Goal: Information Seeking & Learning: Learn about a topic

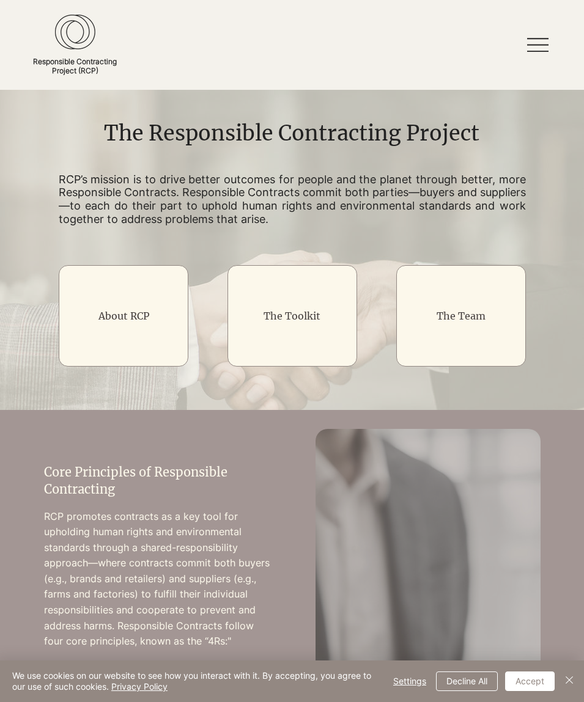
click at [292, 315] on span "The Toolkit" at bounding box center [291, 316] width 57 height 12
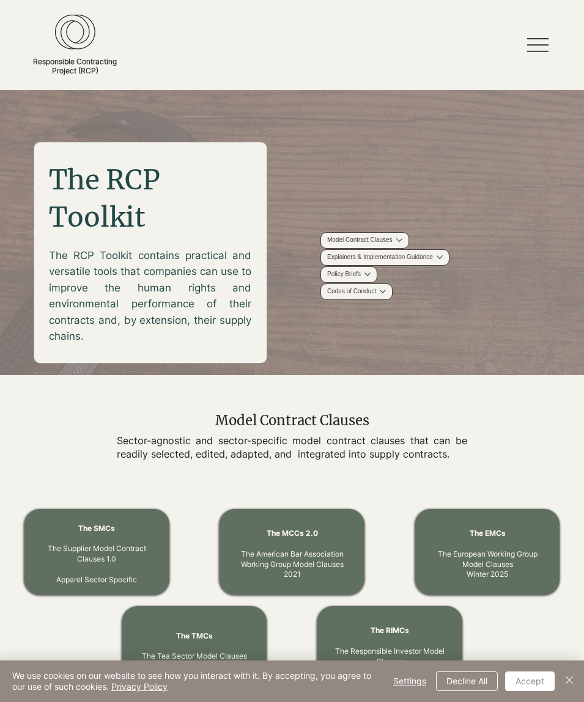
click at [194, 652] on span "The Tea Sector Model Clauses" at bounding box center [194, 656] width 105 height 9
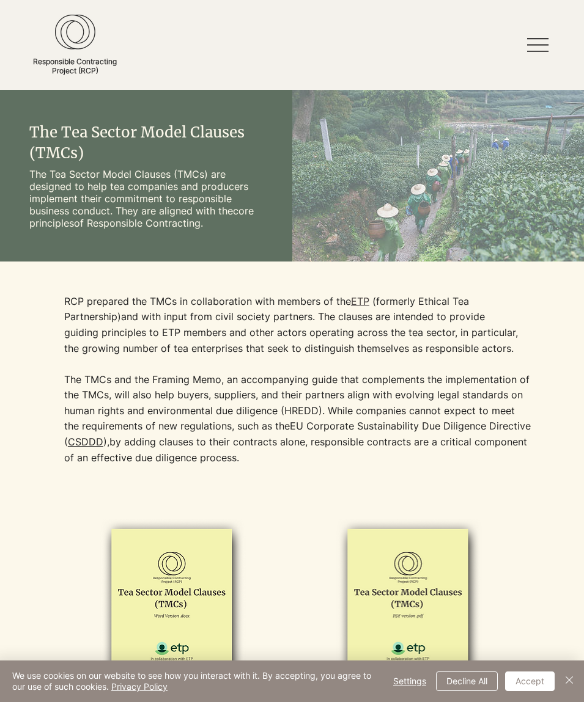
click at [52, 227] on span "core principles" at bounding box center [141, 217] width 224 height 24
click at [75, 32] on img at bounding box center [75, 32] width 40 height 35
